Goal: Information Seeking & Learning: Learn about a topic

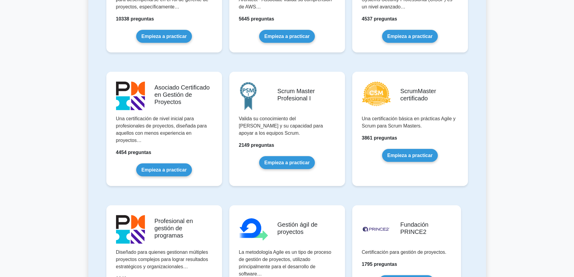
scroll to position [211, 0]
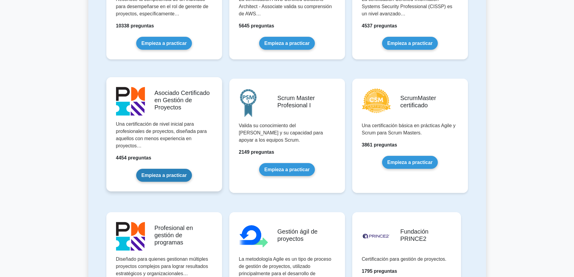
click at [164, 173] on link "Empieza a practicar" at bounding box center [163, 175] width 55 height 13
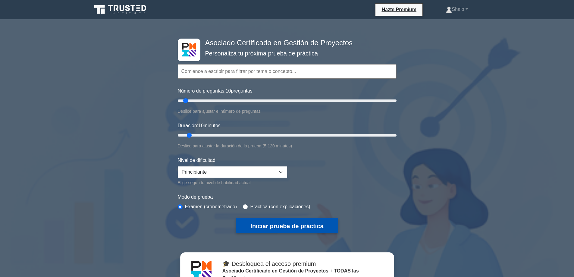
click at [292, 224] on font "Iniciar prueba de práctica" at bounding box center [286, 226] width 73 height 7
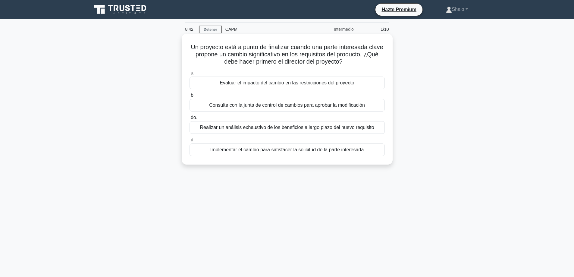
click at [269, 107] on font "Consulte con la junta de control de cambios para aprobar la modificación" at bounding box center [287, 104] width 156 height 5
click at [190, 97] on input "b. Consulte con la junta de control de cambios para aprobar la modificación" at bounding box center [190, 95] width 0 height 4
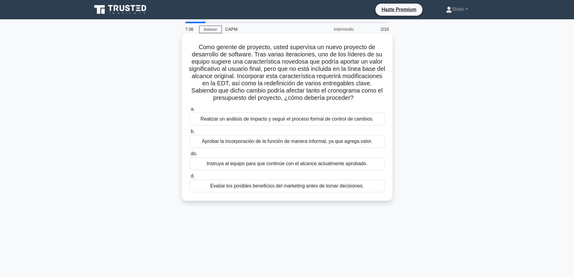
click at [294, 119] on font "Realizar un análisis de impacto y seguir el proceso formal de control de cambio…" at bounding box center [286, 118] width 173 height 5
click at [190, 111] on input "a. Realizar un análisis de impacto y seguir el proceso formal de control de cam…" at bounding box center [190, 109] width 0 height 4
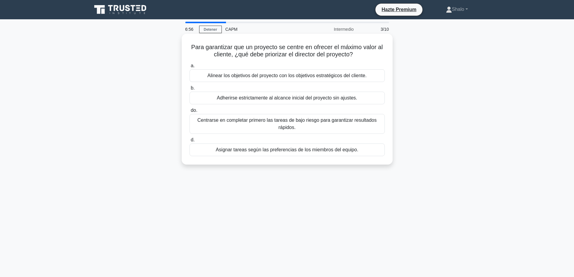
click at [268, 120] on font "Centrarse en completar primero las tareas de bajo riesgo para garantizar result…" at bounding box center [286, 124] width 179 height 12
click at [190, 112] on input "do. Centrarse en completar primero las tareas de bajo riesgo para garantizar re…" at bounding box center [190, 110] width 0 height 4
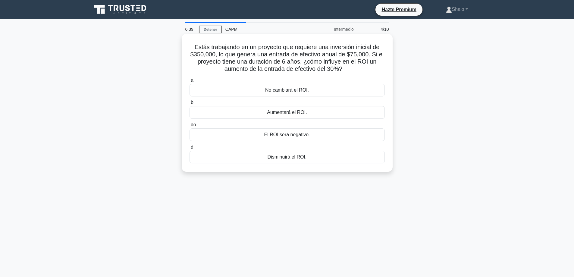
click at [283, 135] on font "El ROI será negativo." at bounding box center [287, 134] width 46 height 5
click at [190, 127] on input "do. El ROI será negativo." at bounding box center [190, 125] width 0 height 4
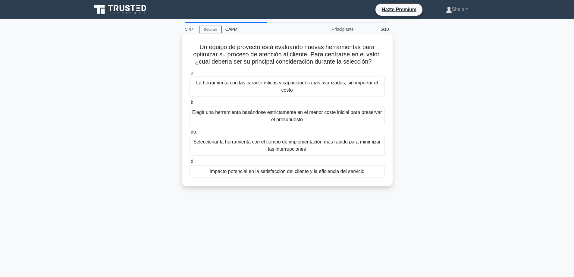
click at [258, 169] on font "Impacto potencial en la satisfacción del cliente y la eficiencia del servicio" at bounding box center [286, 171] width 155 height 5
click at [190, 162] on input "d. Impacto potencial en la satisfacción del cliente y la eficiencia del servicio" at bounding box center [190, 162] width 0 height 4
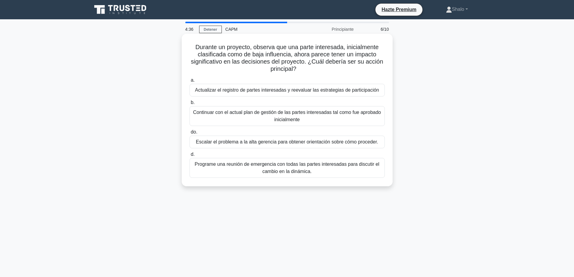
click at [255, 115] on font "Continuar con el actual plan de gestión de las partes interesadas tal como fue …" at bounding box center [287, 116] width 188 height 12
click at [190, 105] on input "b. Continuar con el actual plan de gestión de las partes interesadas tal como f…" at bounding box center [190, 103] width 0 height 4
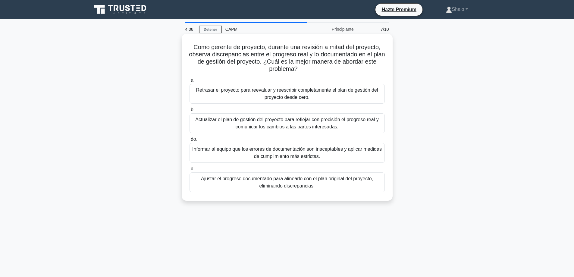
click at [274, 125] on font "Actualizar el plan de gestión del proyecto para reflejar con precisión el progr…" at bounding box center [286, 123] width 183 height 12
click at [190, 112] on input "b. Actualizar el plan de gestión del proyecto para reflejar con precisión el pr…" at bounding box center [190, 110] width 0 height 4
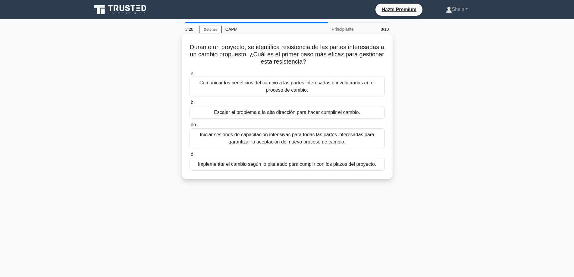
click at [272, 138] on font "Iniciar sesiones de capacitación intensivas para todas las partes interesadas p…" at bounding box center [287, 138] width 174 height 12
click at [190, 127] on input "do. Iniciar sesiones de capacitación intensivas para todas las partes interesad…" at bounding box center [190, 125] width 0 height 4
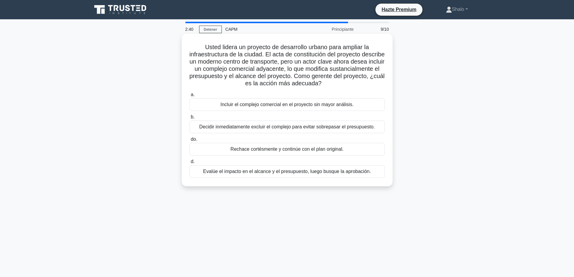
click at [322, 172] on font "Evalúe el impacto en el alcance y el presupuesto, luego busque la aprobación." at bounding box center [287, 171] width 168 height 5
click at [190, 164] on input "d. Evalúe el impacto en el alcance y el presupuesto, luego busque la aprobación." at bounding box center [190, 162] width 0 height 4
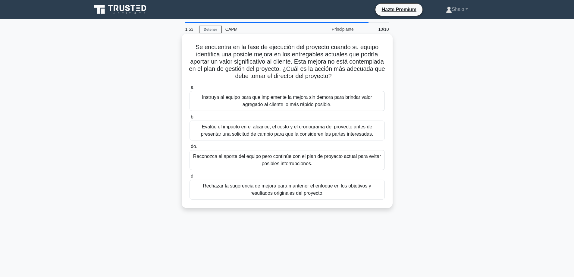
click at [245, 128] on font "Evalúe el impacto en el alcance, el costo y el cronograma del proyecto antes de…" at bounding box center [287, 130] width 172 height 12
click at [190, 119] on input "b. Evalúe el impacto en el alcance, el costo y el cronograma del proyecto antes…" at bounding box center [190, 117] width 0 height 4
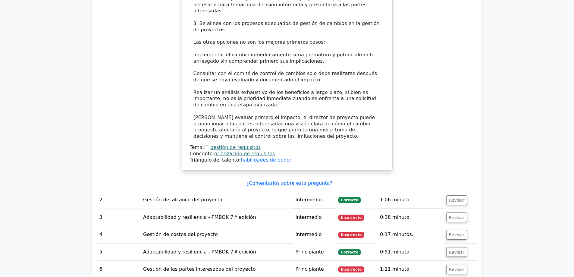
scroll to position [791, 0]
click at [451, 198] on font "Revisar" at bounding box center [457, 200] width 16 height 5
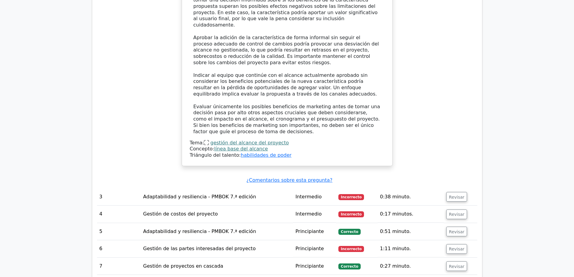
scroll to position [1243, 0]
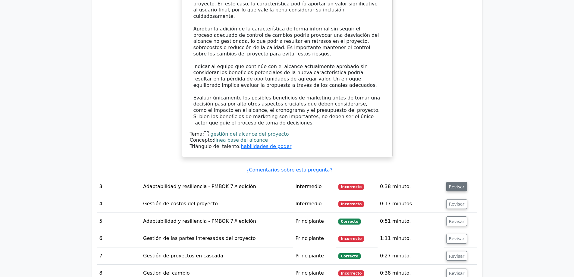
click at [455, 184] on font "Revisar" at bounding box center [457, 186] width 16 height 5
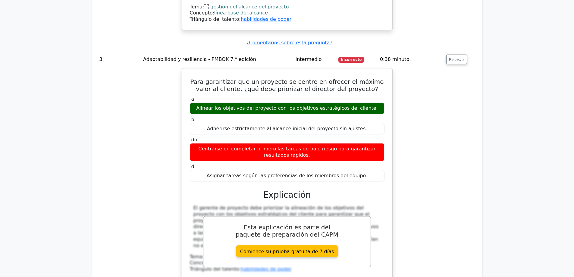
scroll to position [1454, 0]
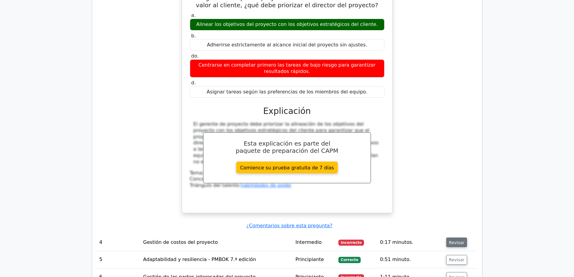
click at [453, 240] on font "Revisar" at bounding box center [457, 242] width 16 height 5
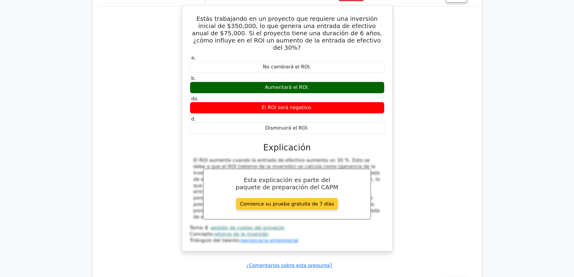
scroll to position [1755, 0]
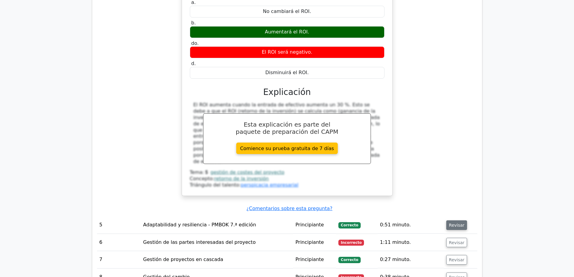
click at [454, 223] on font "Revisar" at bounding box center [457, 225] width 16 height 5
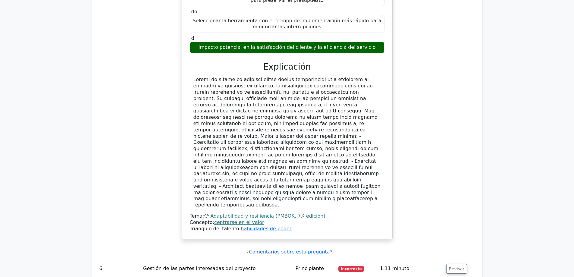
scroll to position [2087, 0]
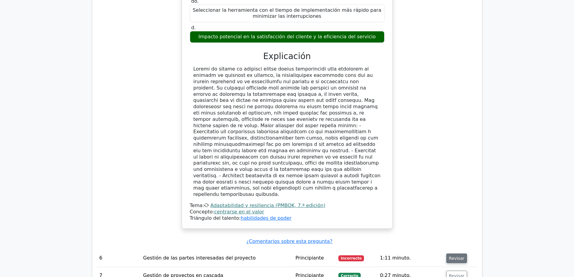
click at [460, 256] on font "Revisar" at bounding box center [457, 258] width 16 height 5
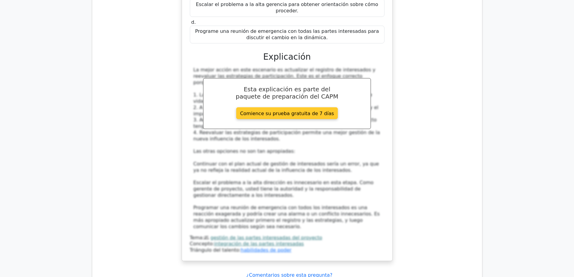
scroll to position [2509, 0]
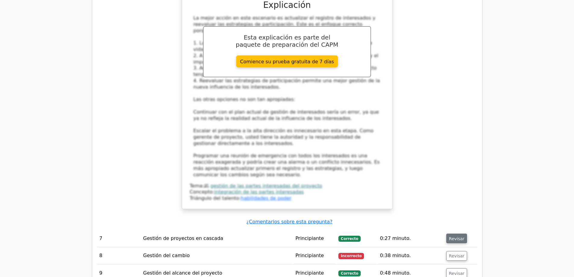
click at [457, 236] on font "Revisar" at bounding box center [457, 238] width 16 height 5
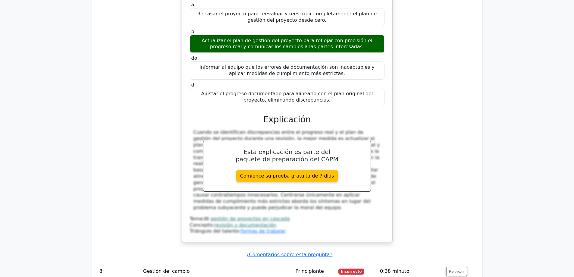
scroll to position [2810, 0]
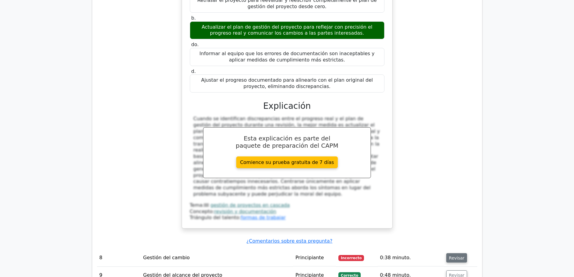
click at [456, 255] on font "Revisar" at bounding box center [457, 257] width 16 height 5
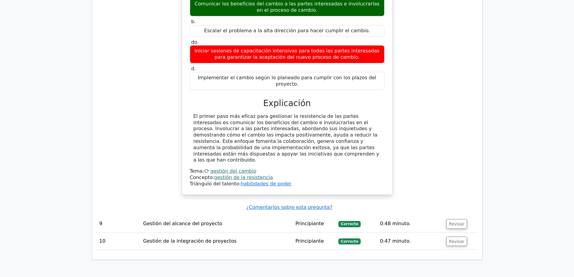
scroll to position [3051, 0]
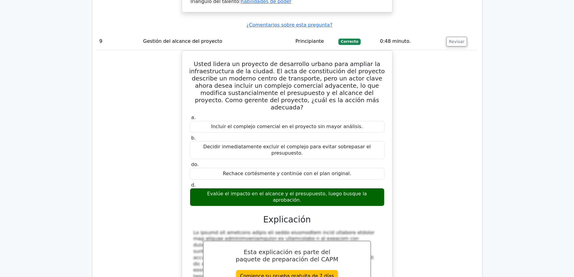
scroll to position [3352, 0]
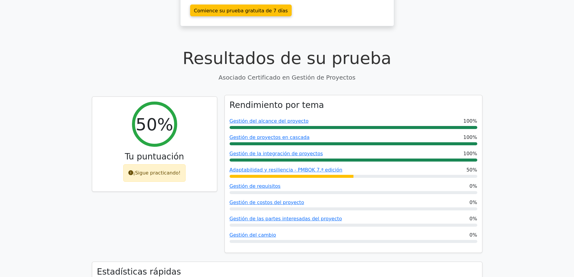
scroll to position [241, 0]
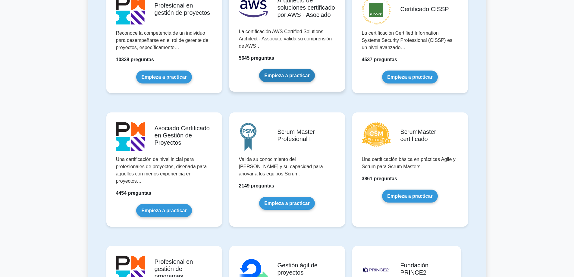
scroll to position [181, 0]
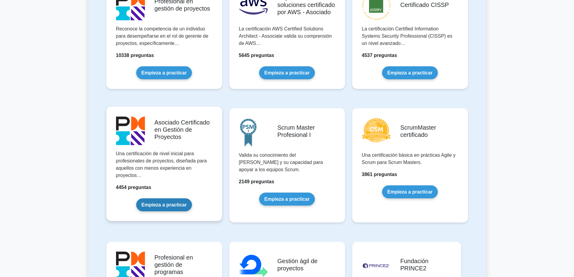
click at [149, 198] on link "Empieza a practicar" at bounding box center [163, 204] width 55 height 13
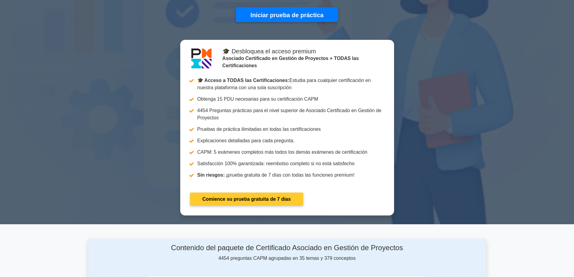
scroll to position [121, 0]
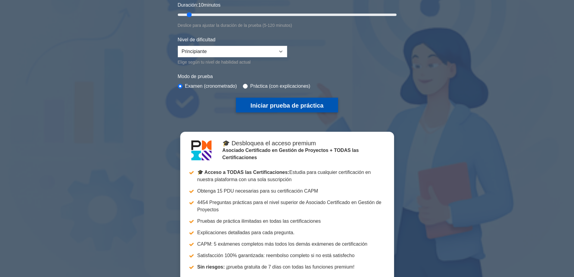
click at [269, 104] on font "Iniciar prueba de práctica" at bounding box center [286, 105] width 73 height 7
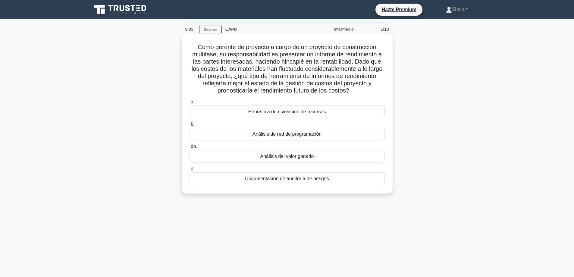
click at [268, 135] on font "Análisis de red de programación" at bounding box center [287, 133] width 69 height 5
click at [290, 131] on font "Análisis de red de programación" at bounding box center [287, 133] width 69 height 7
click at [190, 126] on input "b. Análisis de red de programación" at bounding box center [190, 124] width 0 height 4
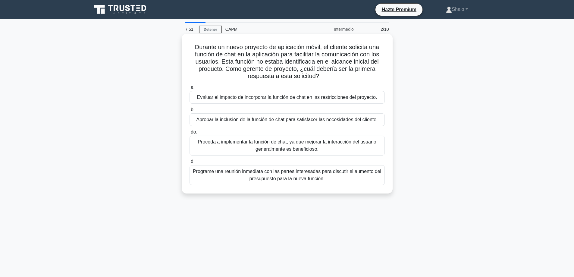
click at [279, 149] on font "Proceda a implementar la función de chat, ya que mejorar la interacción del usu…" at bounding box center [287, 145] width 178 height 12
click at [190, 134] on input "do. Proceda a implementar la función de chat, ya que mejorar la interacción del…" at bounding box center [190, 132] width 0 height 4
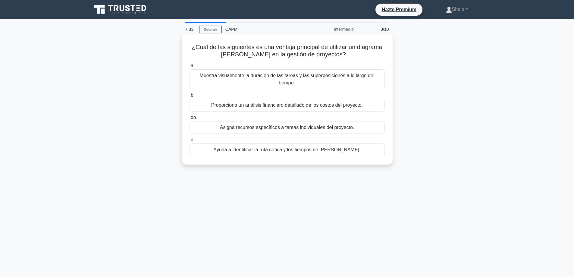
drag, startPoint x: 283, startPoint y: 77, endPoint x: 274, endPoint y: 83, distance: 11.1
click at [283, 77] on font "Muestra visualmente la duración de las tareas y las superposiciones a lo largo …" at bounding box center [287, 79] width 175 height 12
click at [190, 68] on input "a. Muestra visualmente la duración de las tareas y las superposiciones a lo lar…" at bounding box center [190, 66] width 0 height 4
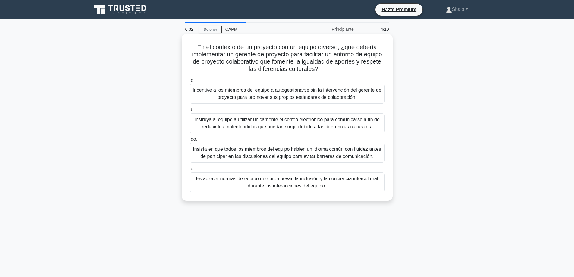
click at [297, 122] on font "Instruya al equipo a utilizar únicamente el correo electrónico para comunicarse…" at bounding box center [286, 123] width 185 height 12
click at [190, 112] on input "b. Instruya al equipo a utilizar únicamente el correo electrónico para comunica…" at bounding box center [190, 110] width 0 height 4
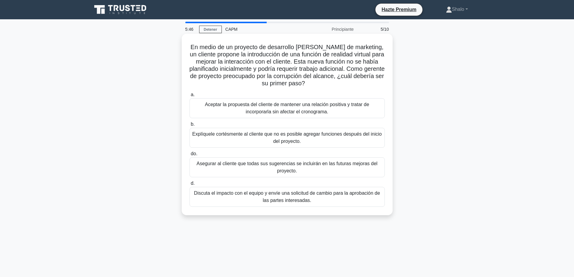
click at [288, 136] on font "Explíquele cortésmente al cliente que no es posible agregar funciones después d…" at bounding box center [287, 137] width 190 height 12
click at [190, 126] on input "b. Explíquele cortésmente al cliente que no es posible agregar funciones despué…" at bounding box center [190, 124] width 0 height 4
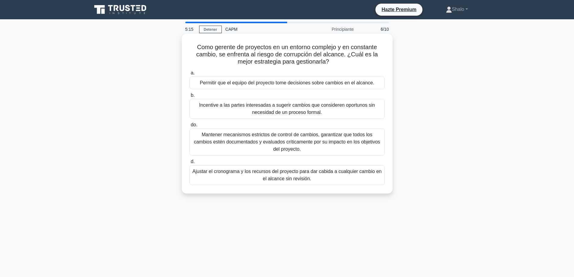
click at [283, 138] on font "Mantener mecanismos estrictos de control de cambios, garantizar que todos los c…" at bounding box center [287, 142] width 190 height 22
click at [190, 127] on input "do. Mantener mecanismos estrictos de control de cambios, garantizar que todos l…" at bounding box center [190, 125] width 0 height 4
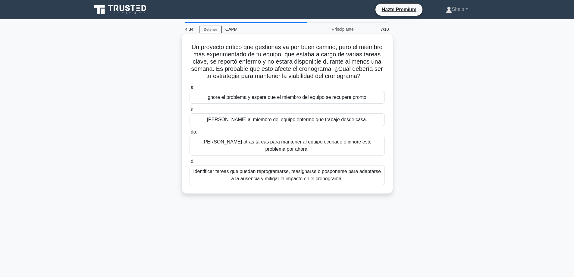
click at [270, 181] on font "Identificar tareas que puedan reprogramarse, reasignarse o posponerse para adap…" at bounding box center [287, 175] width 188 height 12
click at [190, 164] on input "d. Identificar tareas que puedan reprogramarse, reasignarse o posponerse para a…" at bounding box center [190, 162] width 0 height 4
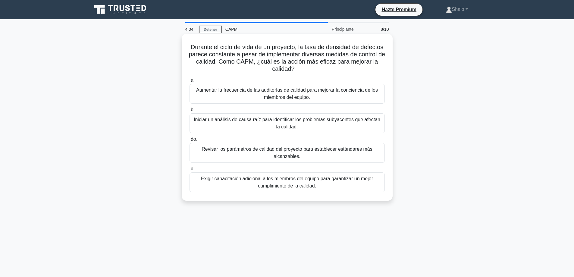
click at [272, 123] on font "Iniciar un análisis de causa raíz para identificar los problemas subyacentes qu…" at bounding box center [287, 123] width 187 height 12
click at [190, 112] on input "b. Iniciar un análisis de causa raíz para identificar los problemas subyacentes…" at bounding box center [190, 110] width 0 height 4
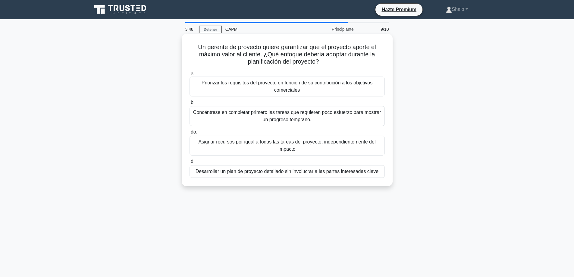
click at [278, 118] on font "Concéntrese en completar primero las tareas que requieren poco esfuerzo para mo…" at bounding box center [287, 116] width 188 height 12
click at [190, 105] on input "b. Concéntrese en completar primero las tareas que requieren poco esfuerzo para…" at bounding box center [190, 103] width 0 height 4
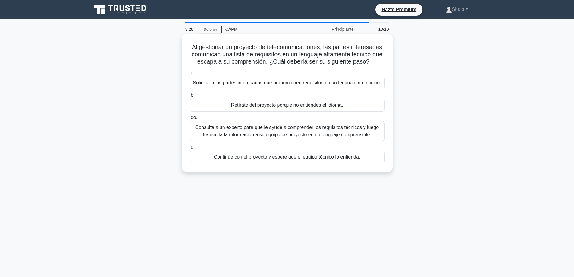
click at [267, 132] on font "Consulte a un experto para que le ayude a comprender los requisitos técnicos y …" at bounding box center [287, 131] width 184 height 12
click at [190, 120] on input "do. Consulte a un experto para que le ayude a comprender los requisitos técnico…" at bounding box center [190, 118] width 0 height 4
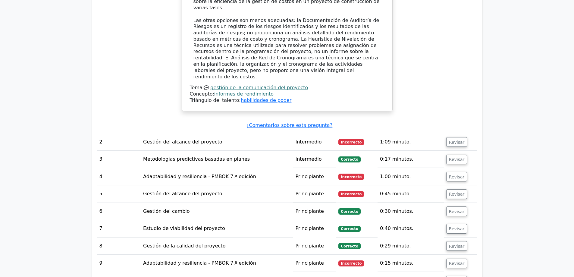
scroll to position [844, 0]
